Goal: Navigation & Orientation: Find specific page/section

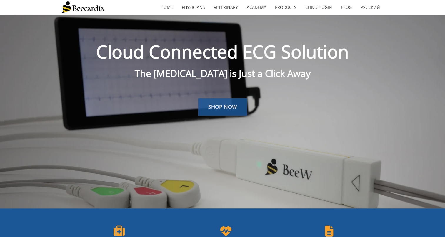
click at [221, 105] on span "SHOP NOW" at bounding box center [222, 106] width 29 height 7
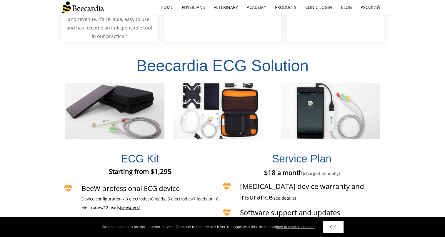
scroll to position [1214, 0]
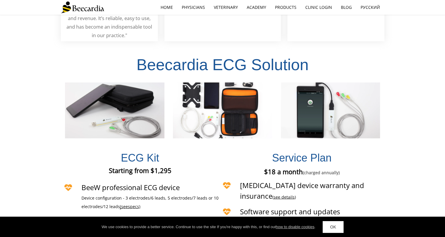
click at [132, 203] on span "specs)" at bounding box center [134, 206] width 12 height 6
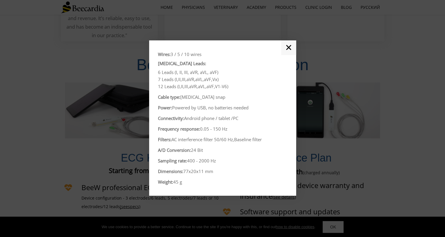
click at [284, 48] on link "✕" at bounding box center [288, 47] width 15 height 15
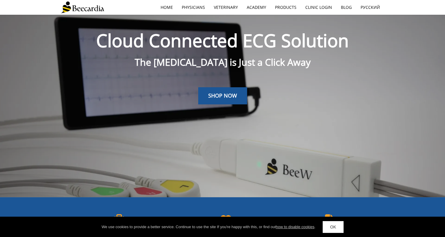
scroll to position [0, 0]
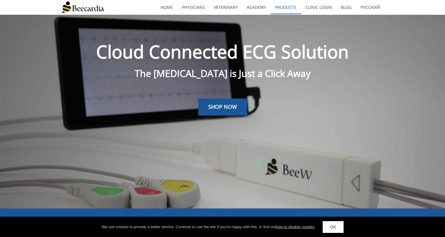
click at [286, 8] on link "Products" at bounding box center [286, 8] width 30 height 14
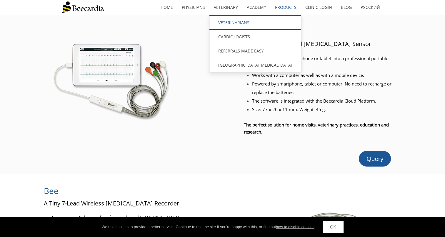
click at [230, 19] on link "Veterinarians" at bounding box center [256, 23] width 92 height 14
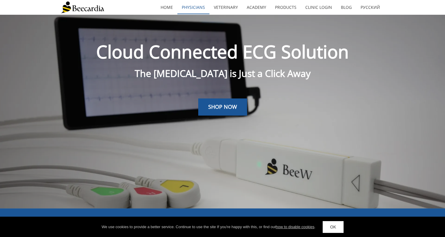
click at [200, 8] on link "Physicians" at bounding box center [194, 8] width 32 height 14
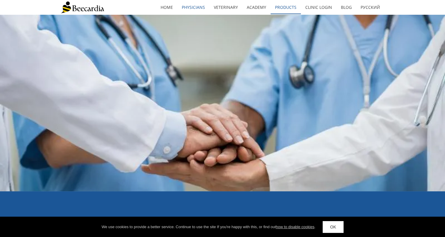
click at [294, 7] on link "Products" at bounding box center [286, 8] width 30 height 14
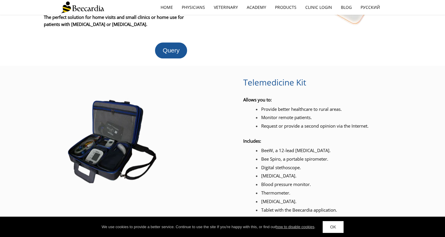
scroll to position [638, 0]
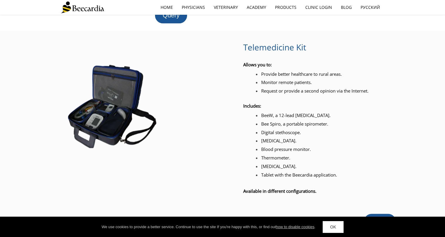
click at [338, 236] on div "We use cookies to provide a better service. Continue to use the site If you're …" at bounding box center [222, 226] width 445 height 21
click at [339, 231] on link "OK" at bounding box center [333, 227] width 21 height 12
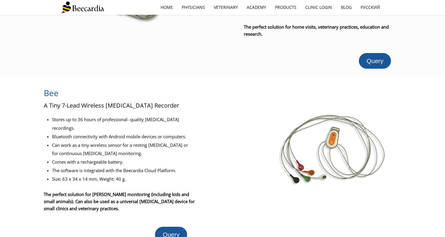
scroll to position [0, 0]
